Goal: Task Accomplishment & Management: Manage account settings

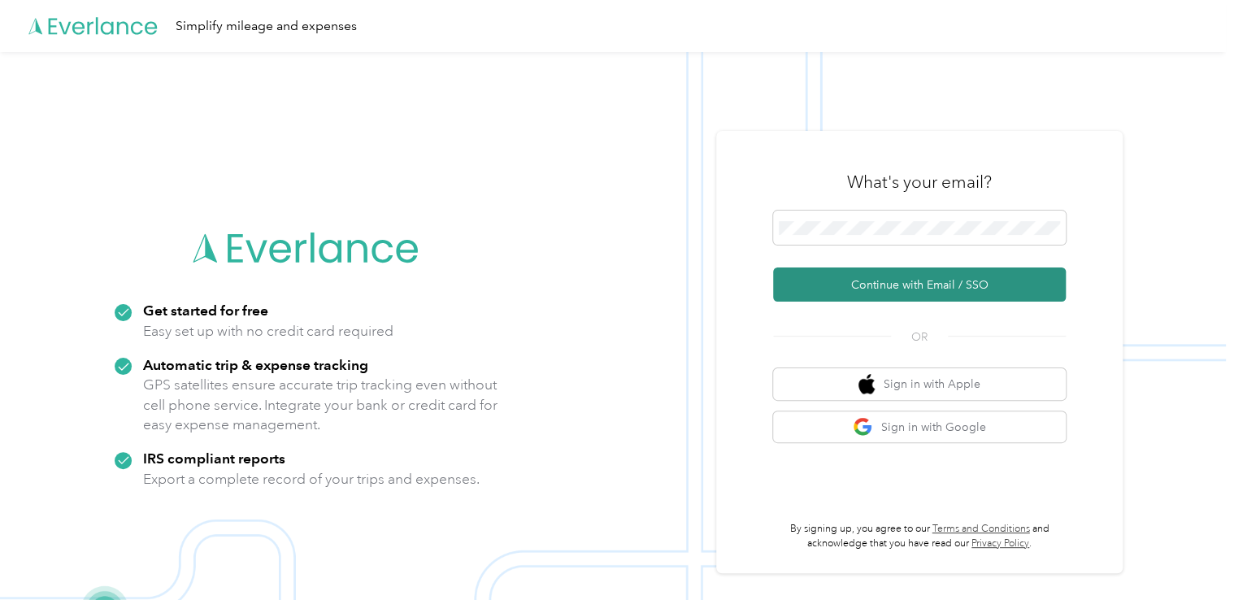
click at [903, 280] on button "Continue with Email / SSO" at bounding box center [919, 284] width 293 height 34
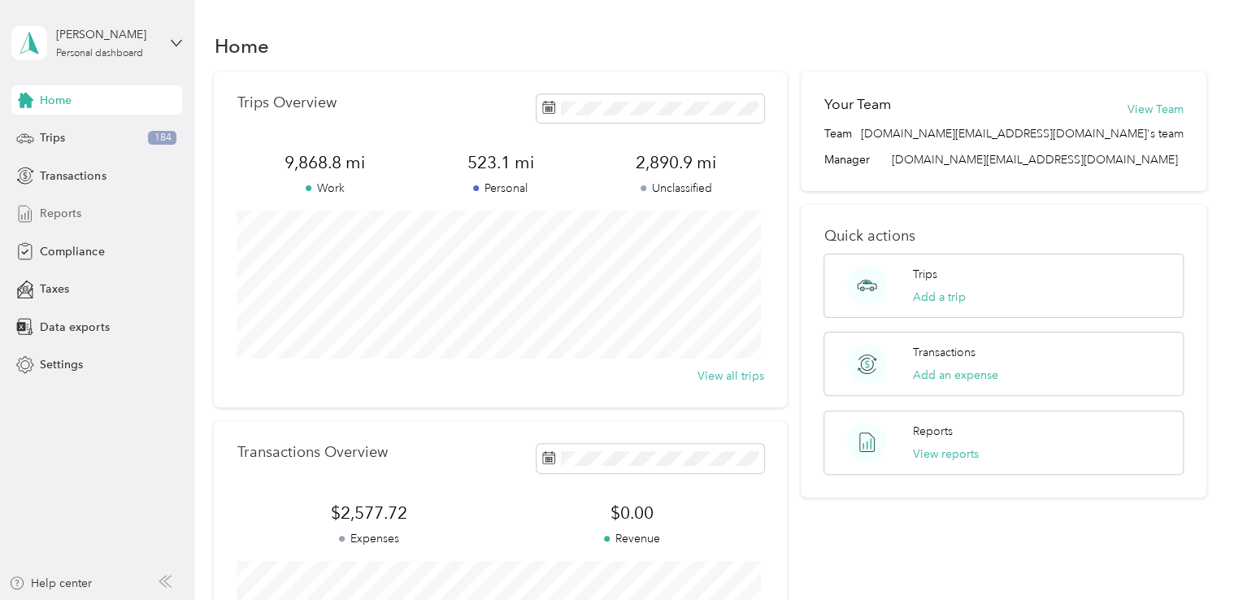
click at [62, 215] on span "Reports" at bounding box center [60, 213] width 41 height 17
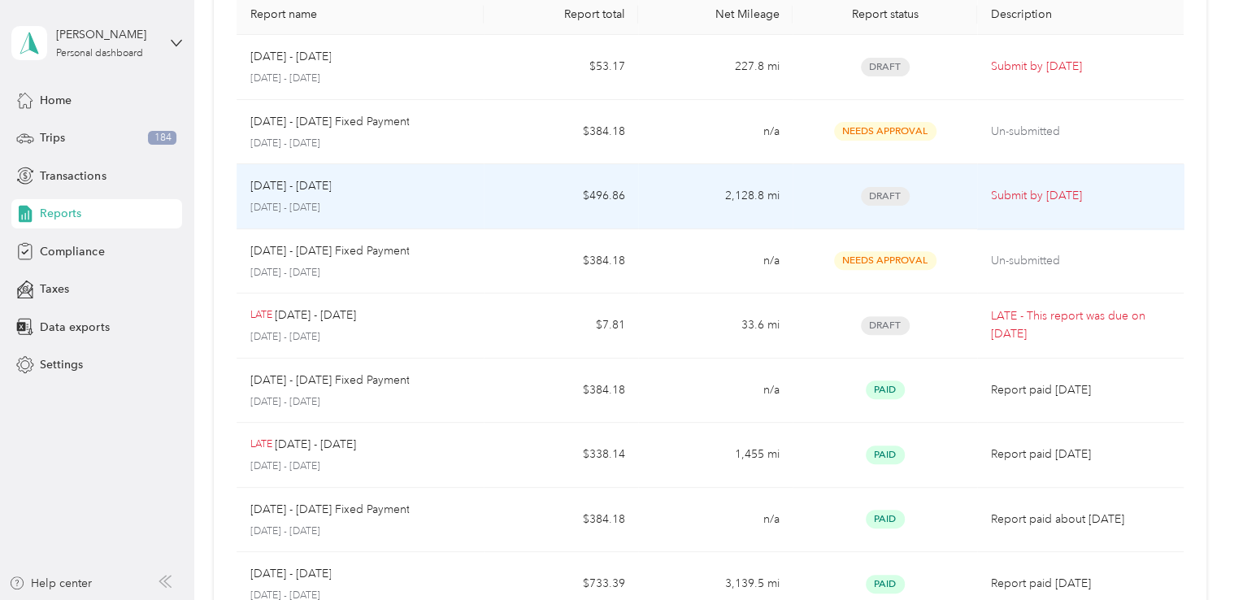
scroll to position [81, 0]
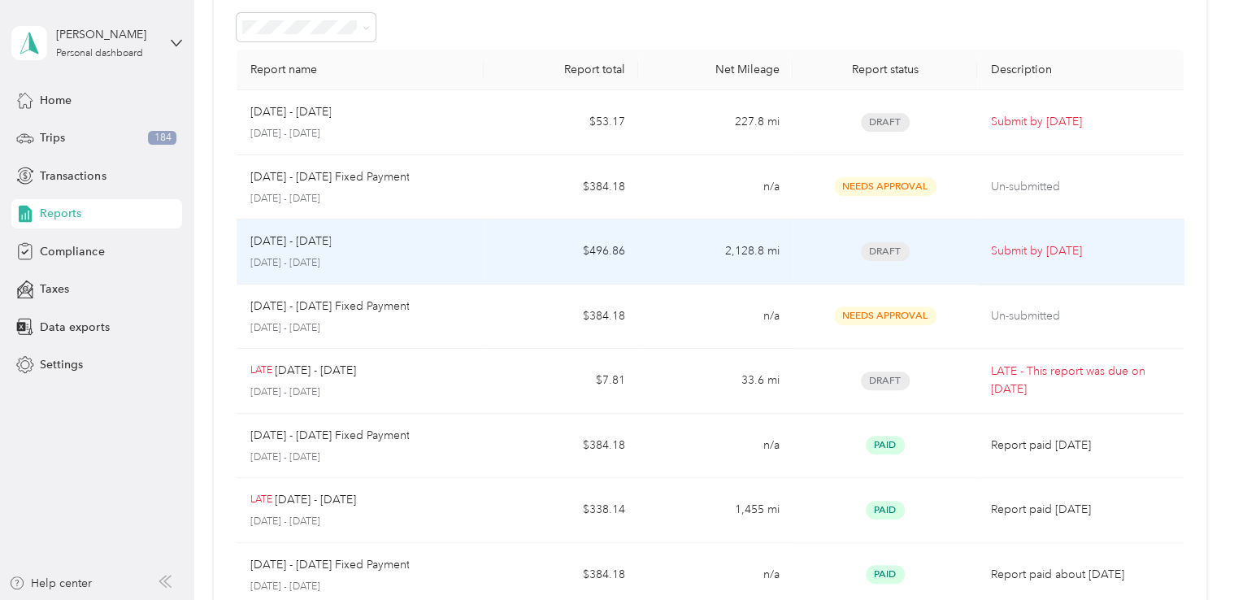
click at [441, 256] on p "[DATE] - [DATE]" at bounding box center [360, 263] width 221 height 15
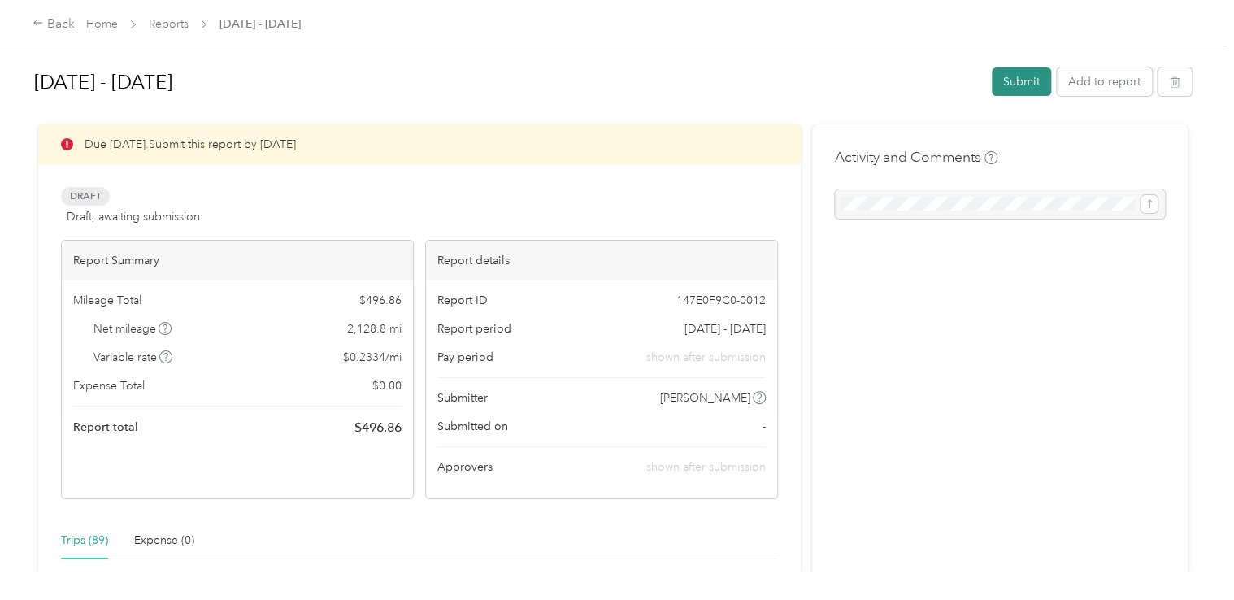
click at [1014, 83] on button "Submit" at bounding box center [1021, 81] width 59 height 28
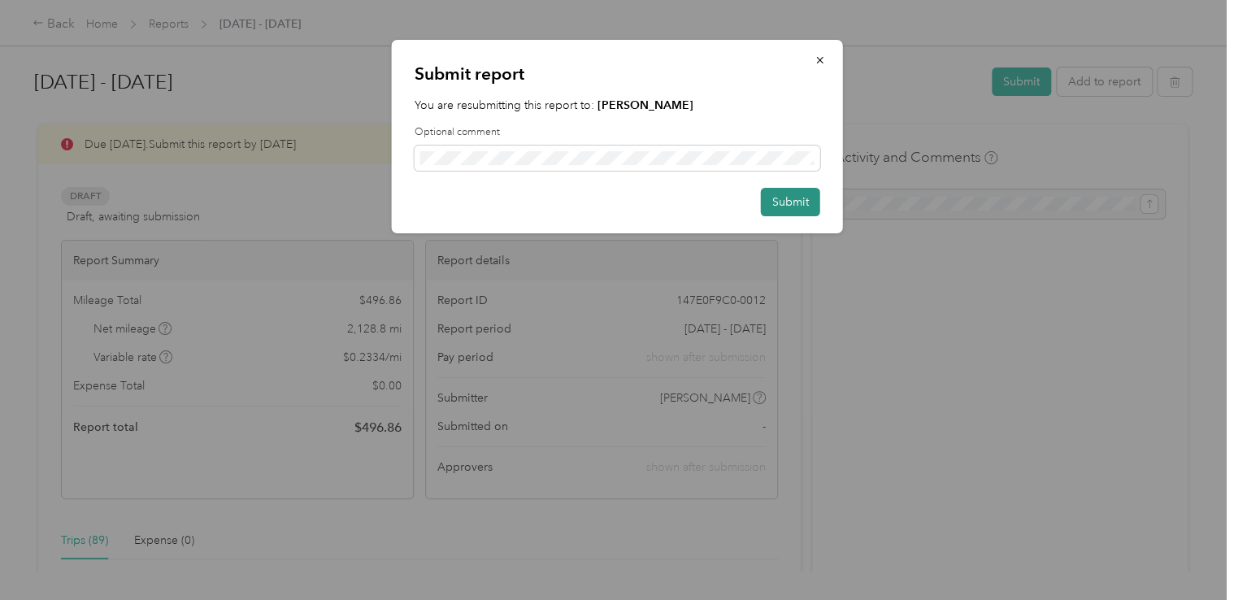
click at [803, 202] on button "Submit" at bounding box center [790, 202] width 59 height 28
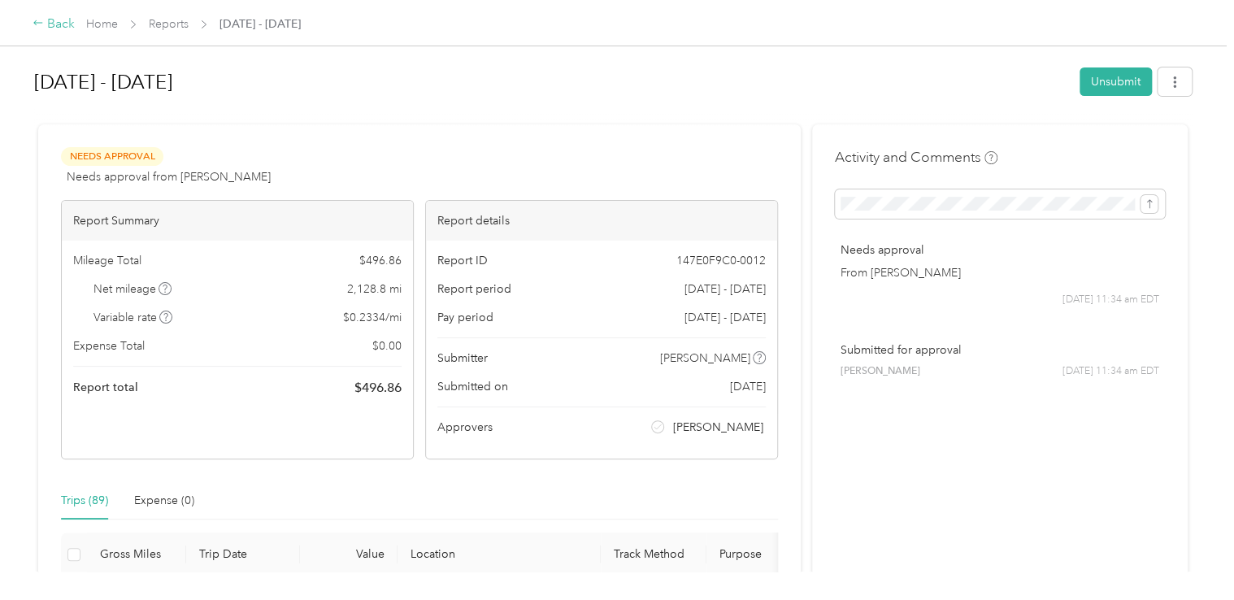
click at [35, 21] on icon at bounding box center [38, 22] width 11 height 11
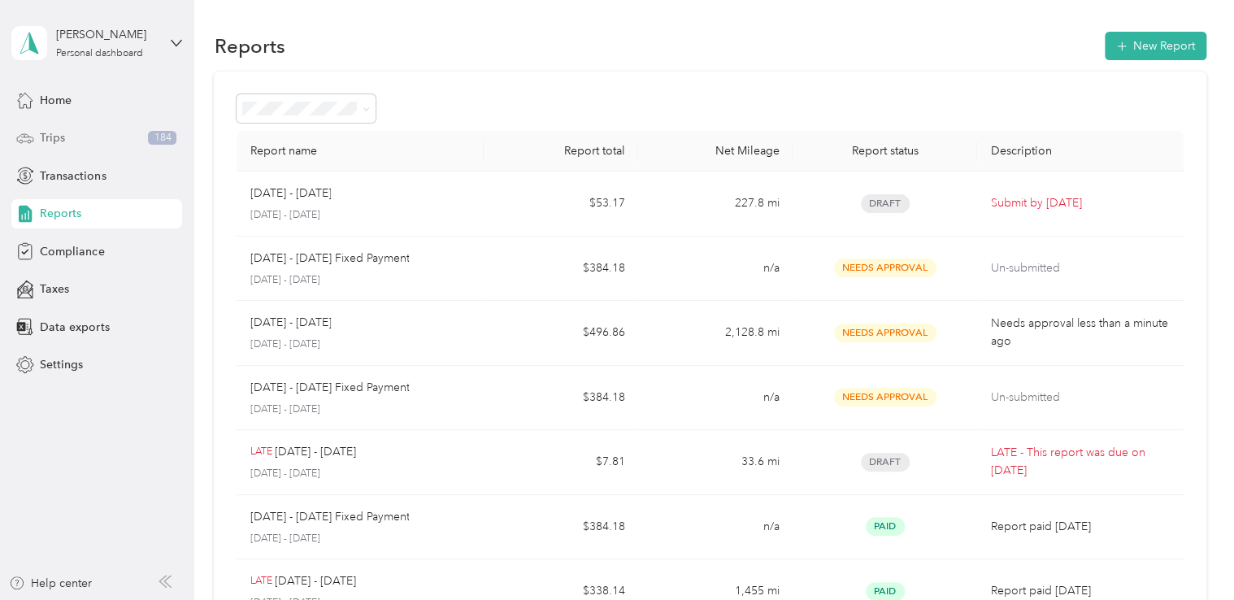
click at [97, 143] on div "Trips 184" at bounding box center [96, 138] width 171 height 29
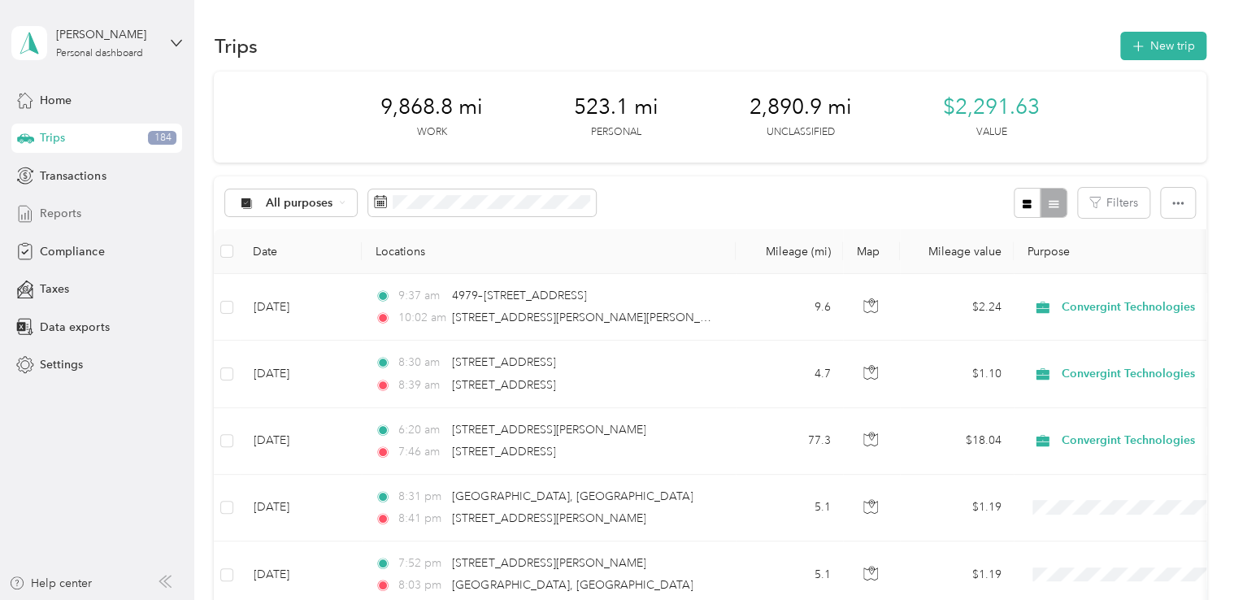
click at [76, 212] on span "Reports" at bounding box center [60, 213] width 41 height 17
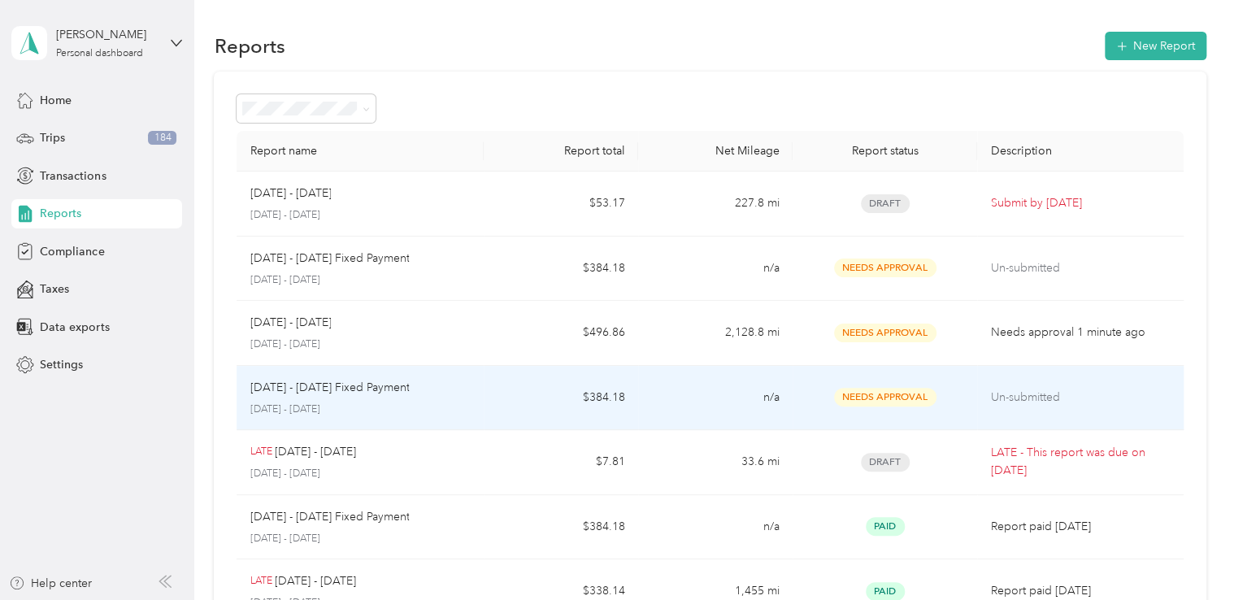
click at [762, 401] on td "n/a" at bounding box center [715, 398] width 154 height 65
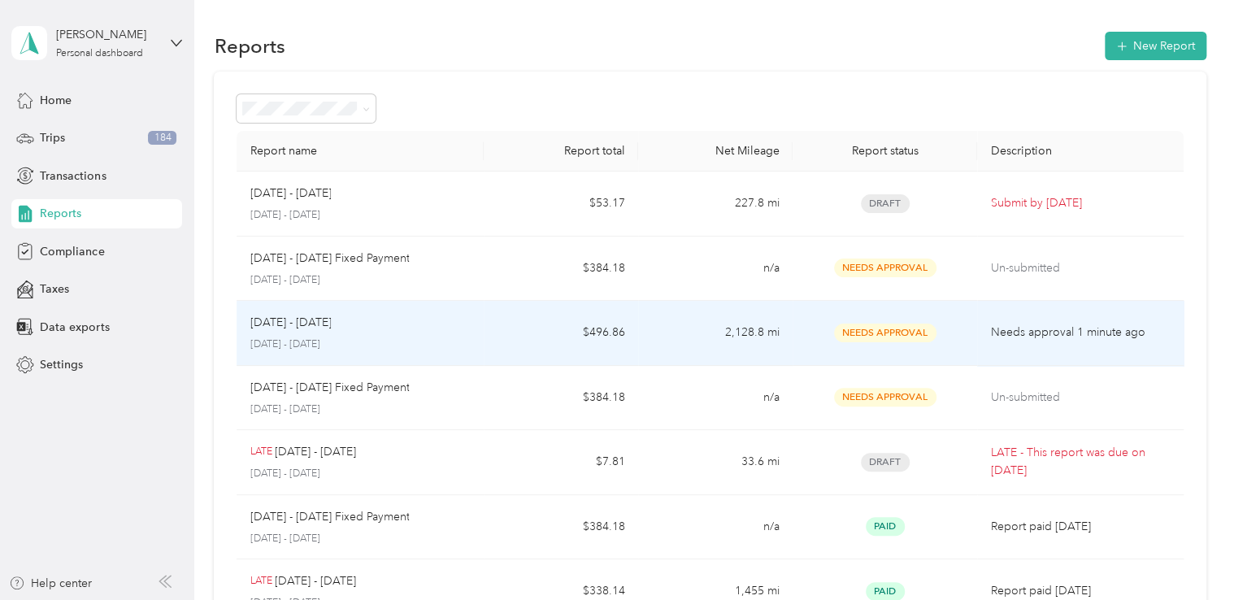
click at [640, 340] on td "2,128.8 mi" at bounding box center [715, 333] width 154 height 65
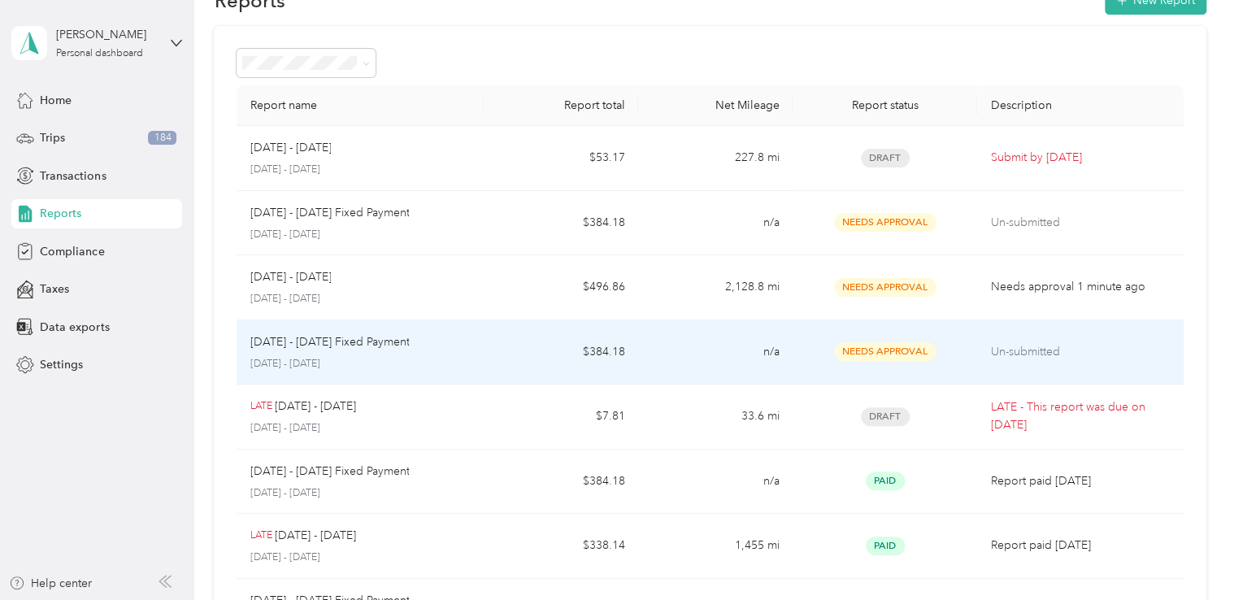
scroll to position [81, 0]
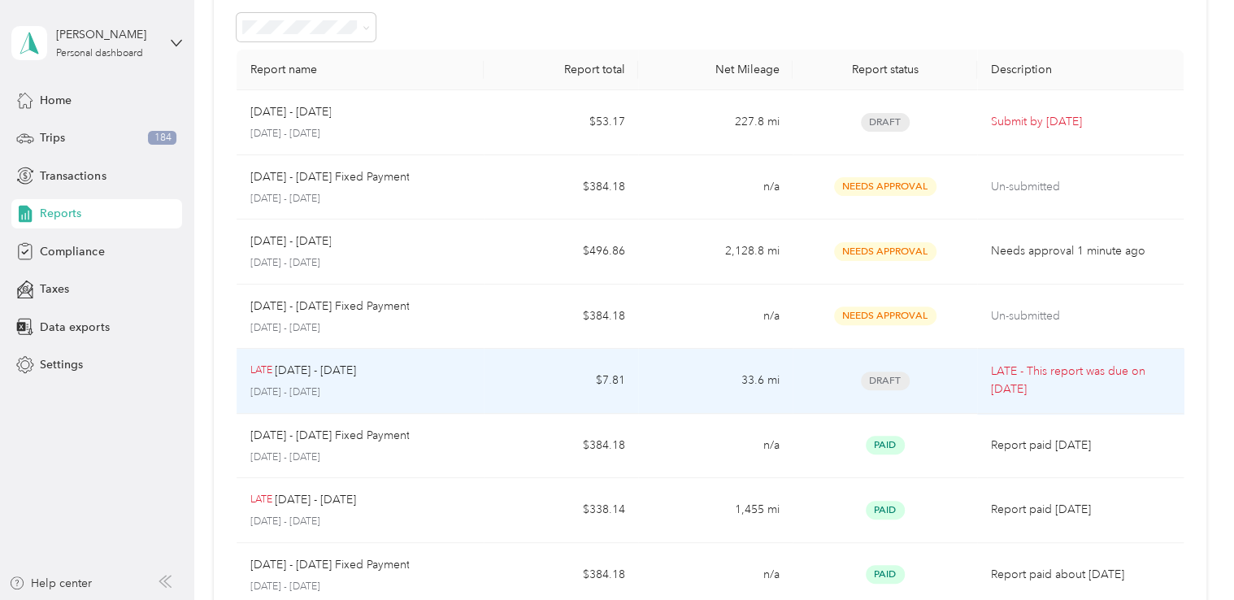
click at [497, 404] on td "$7.81" at bounding box center [561, 381] width 154 height 65
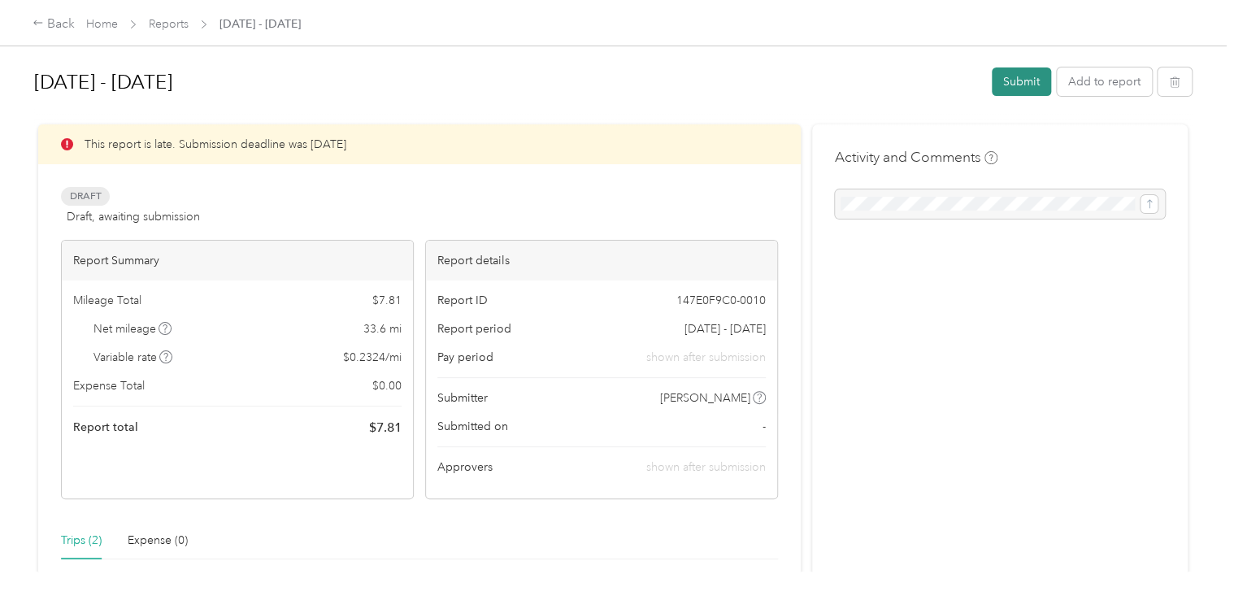
click at [1024, 80] on button "Submit" at bounding box center [1021, 81] width 59 height 28
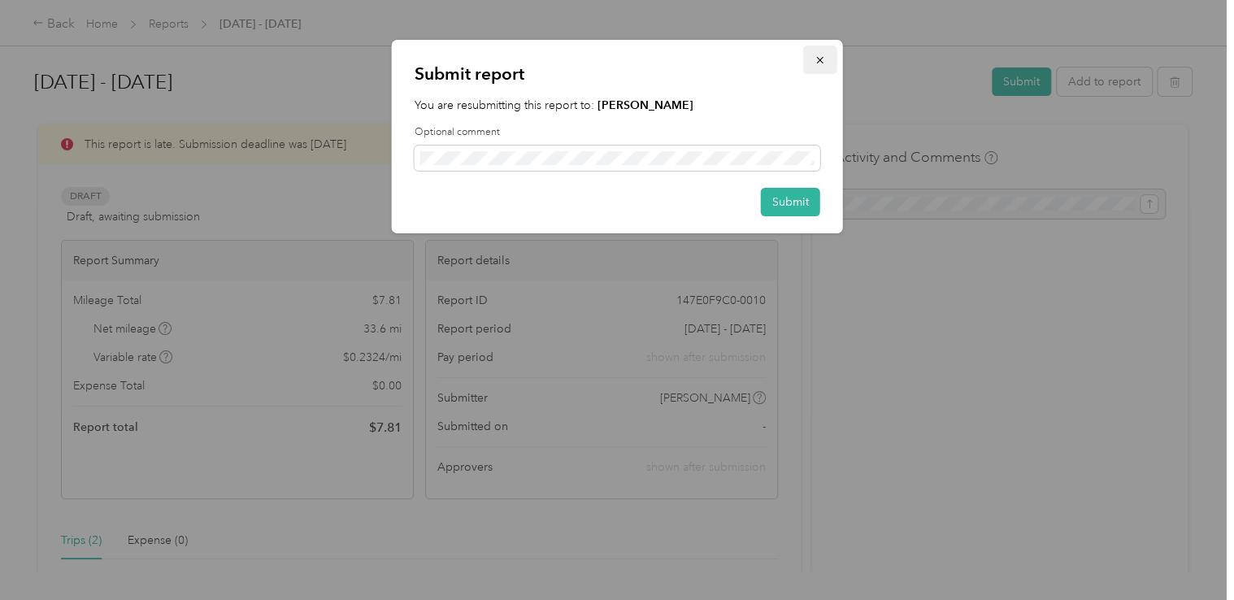
click at [819, 63] on icon "button" at bounding box center [819, 59] width 11 height 11
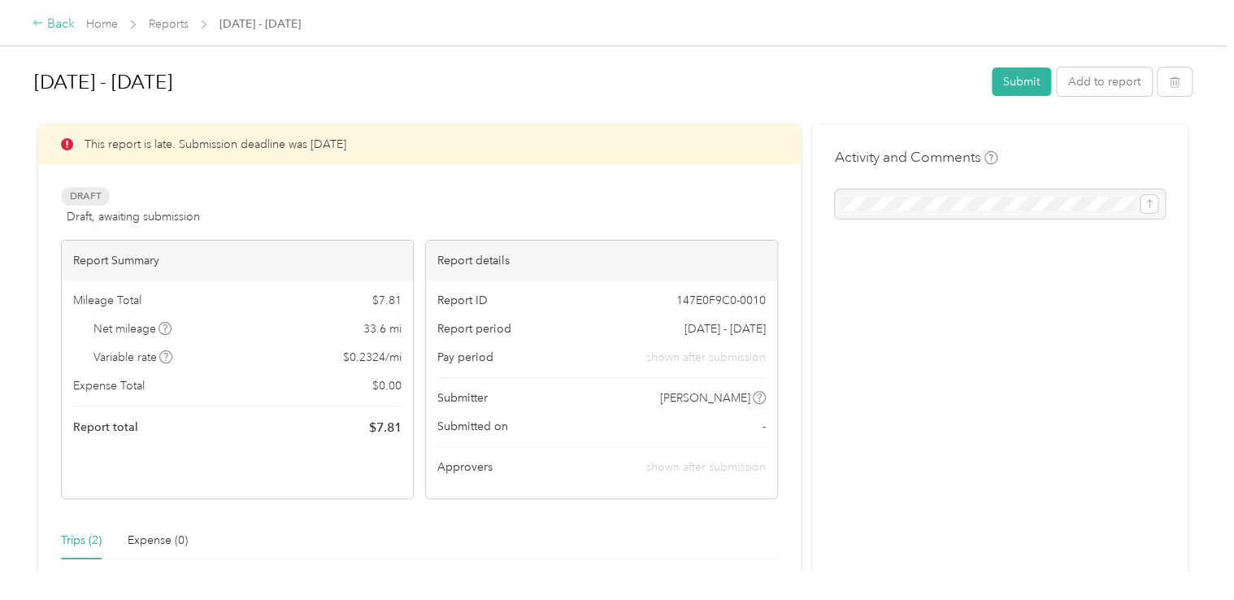
click at [39, 24] on icon at bounding box center [38, 22] width 11 height 11
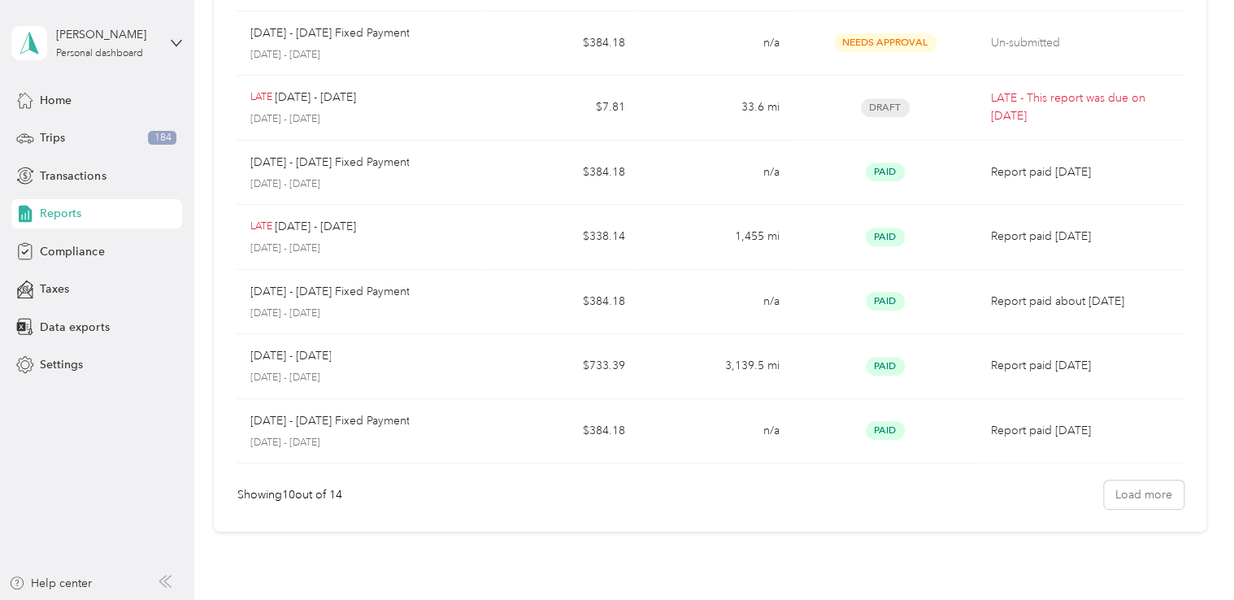
scroll to position [406, 0]
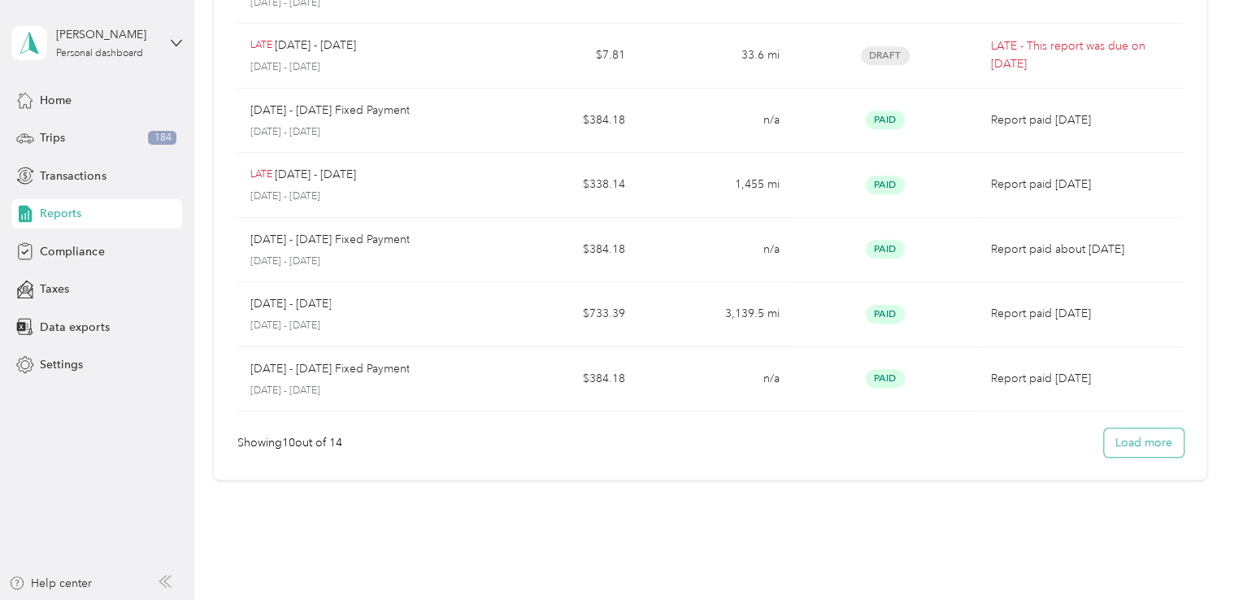
click at [1121, 442] on button "Load more" at bounding box center [1144, 442] width 80 height 28
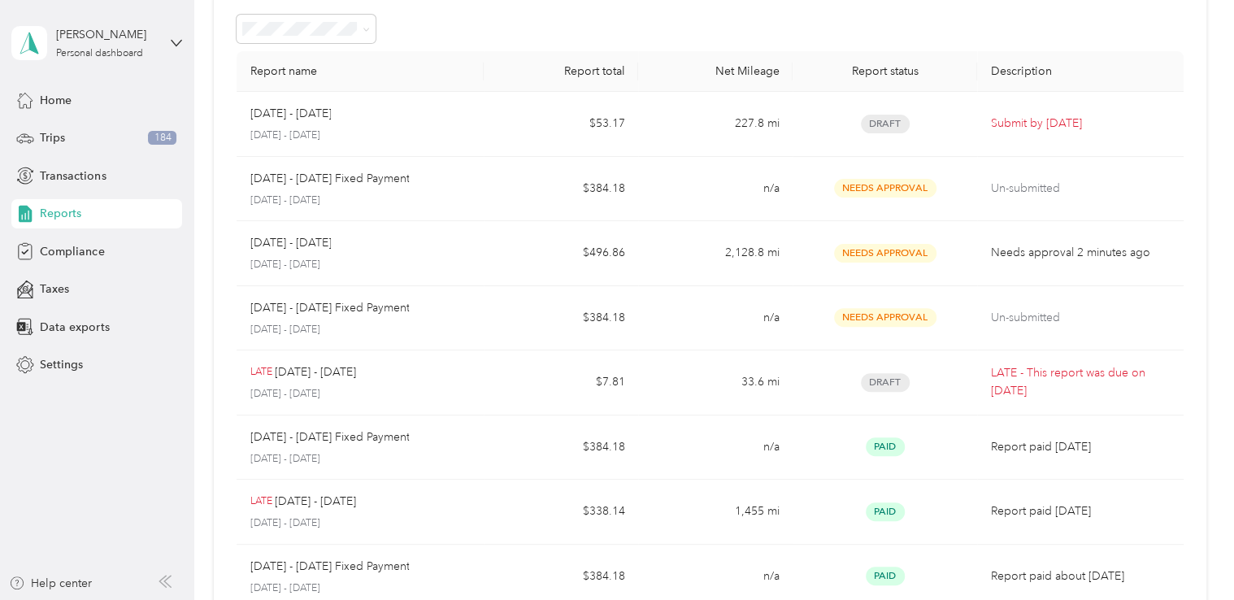
scroll to position [59, 0]
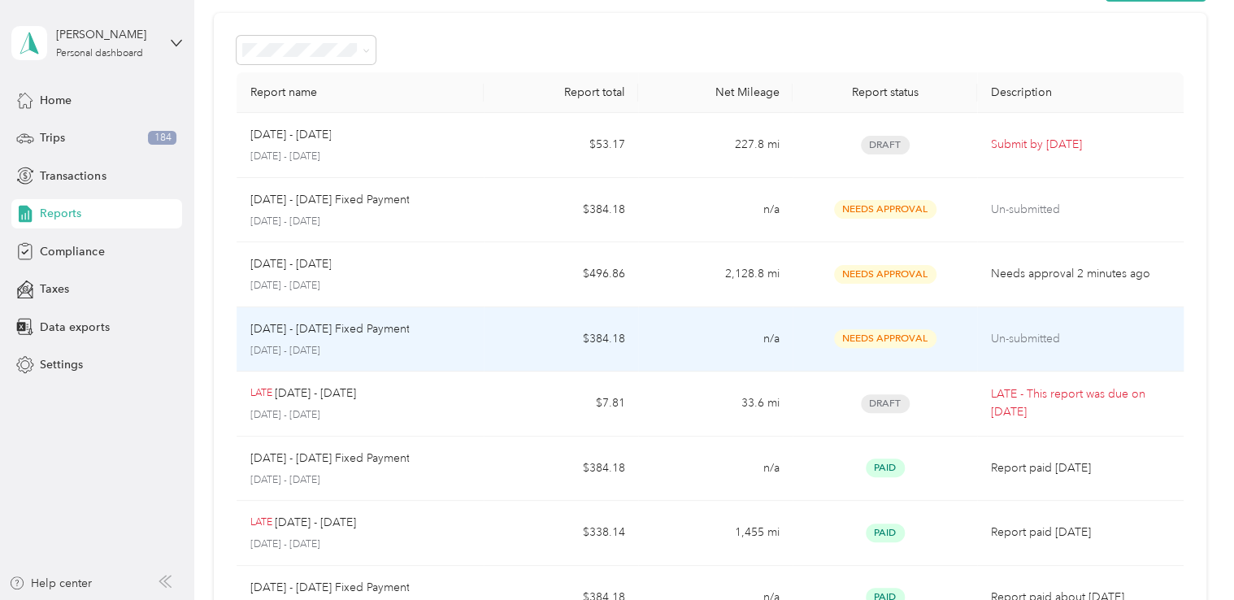
click at [873, 340] on span "Needs Approval" at bounding box center [885, 338] width 102 height 19
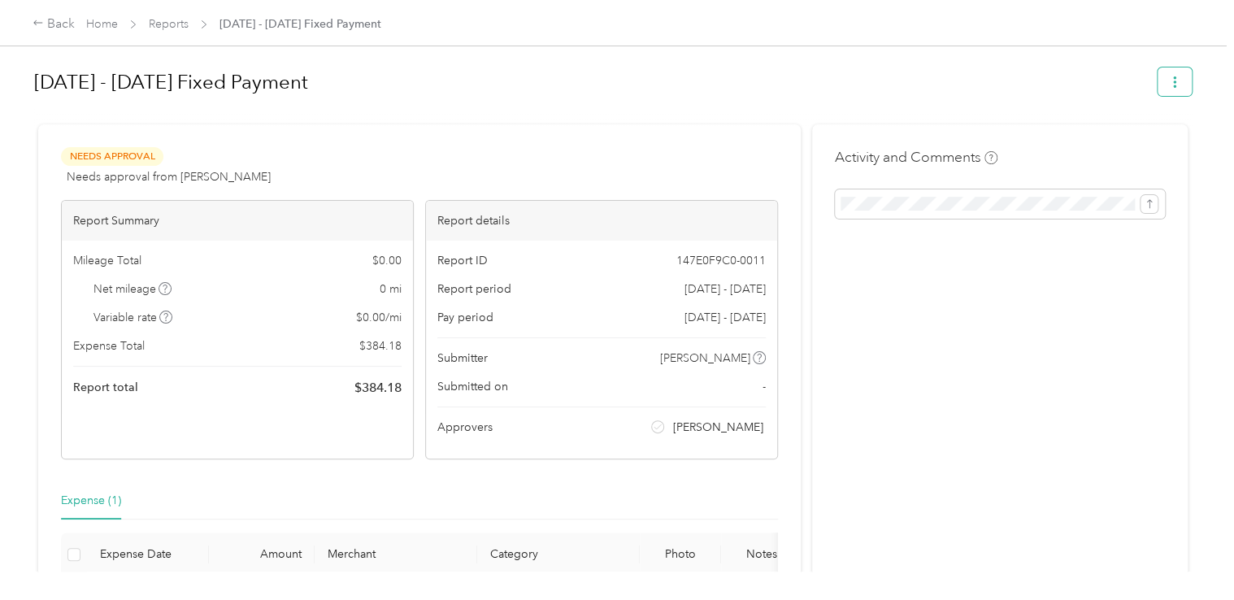
click at [1163, 86] on button "button" at bounding box center [1174, 81] width 34 height 28
click at [953, 95] on h1 "[DATE] - [DATE] Fixed Payment" at bounding box center [590, 82] width 1112 height 39
click at [955, 214] on span at bounding box center [1000, 203] width 330 height 29
click at [1144, 204] on icon "submit" at bounding box center [1149, 203] width 11 height 11
click at [956, 281] on div "Activity and Comments Comment must not be blank" at bounding box center [1000, 398] width 376 height 549
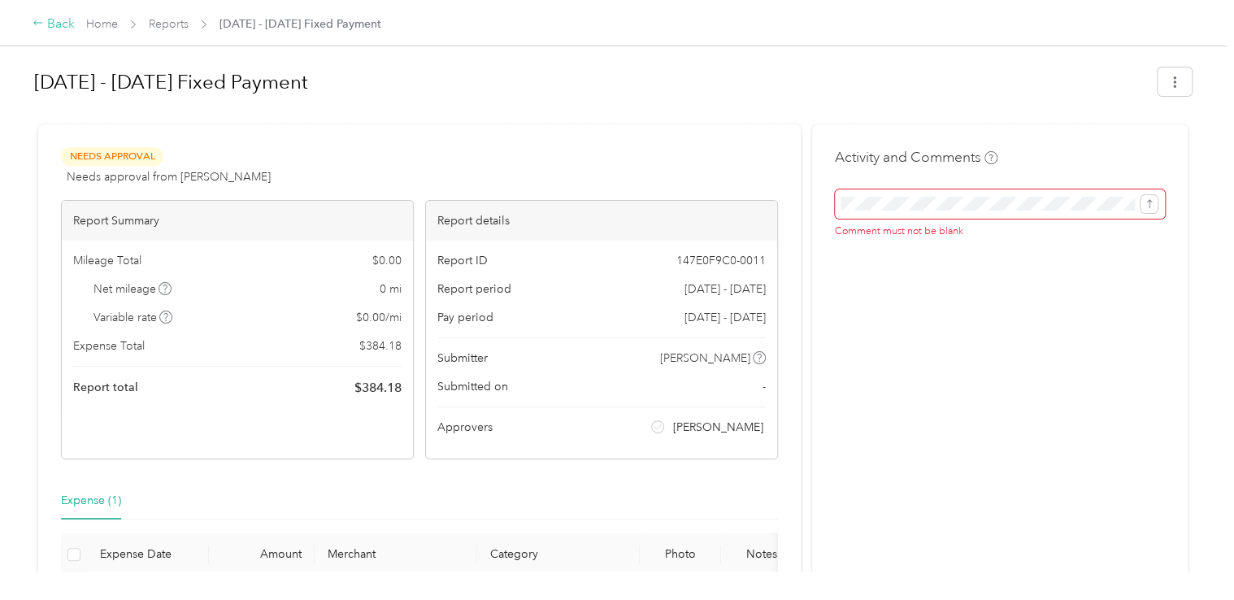
click at [41, 24] on icon at bounding box center [38, 22] width 11 height 11
